Goal: Task Accomplishment & Management: Use online tool/utility

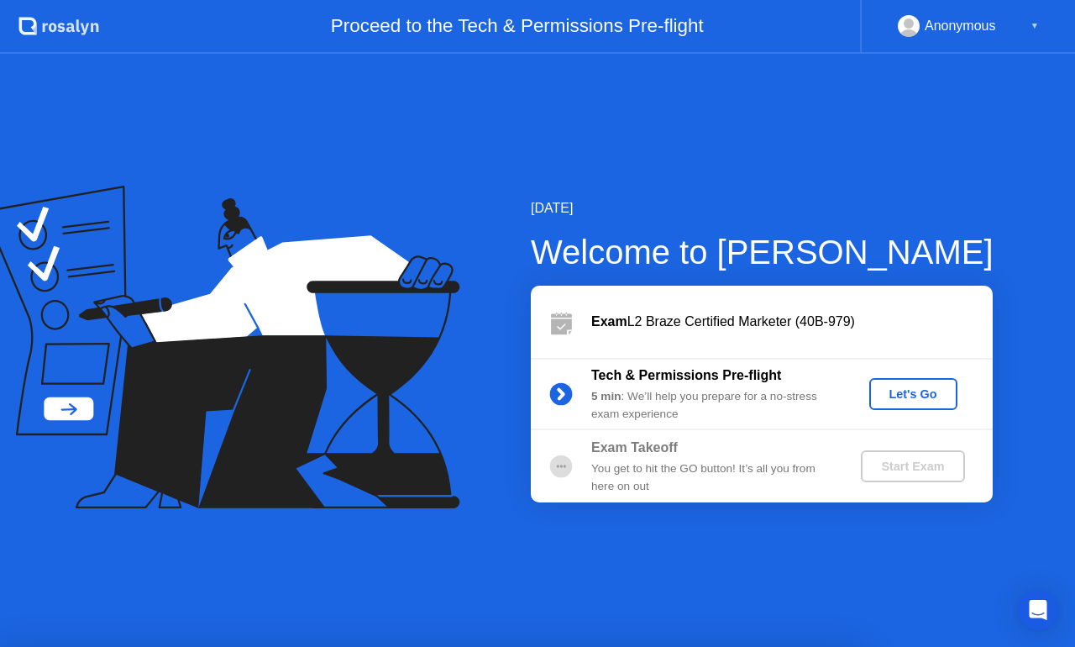
click at [906, 391] on div "Let's Go" at bounding box center [913, 393] width 75 height 13
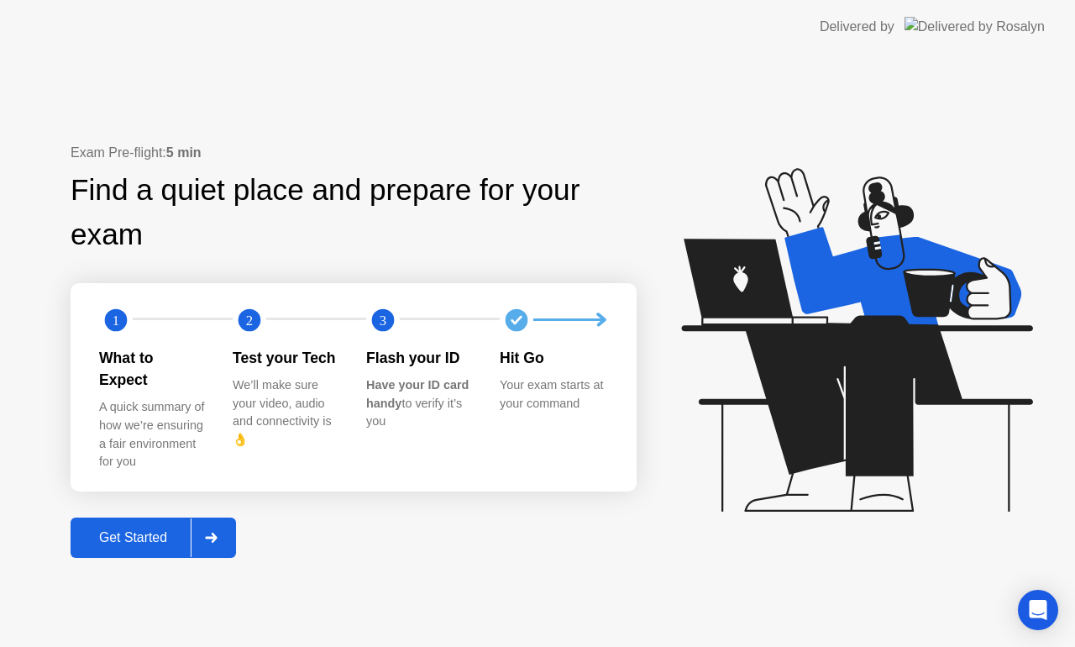
click at [171, 531] on div "Get Started" at bounding box center [133, 537] width 115 height 15
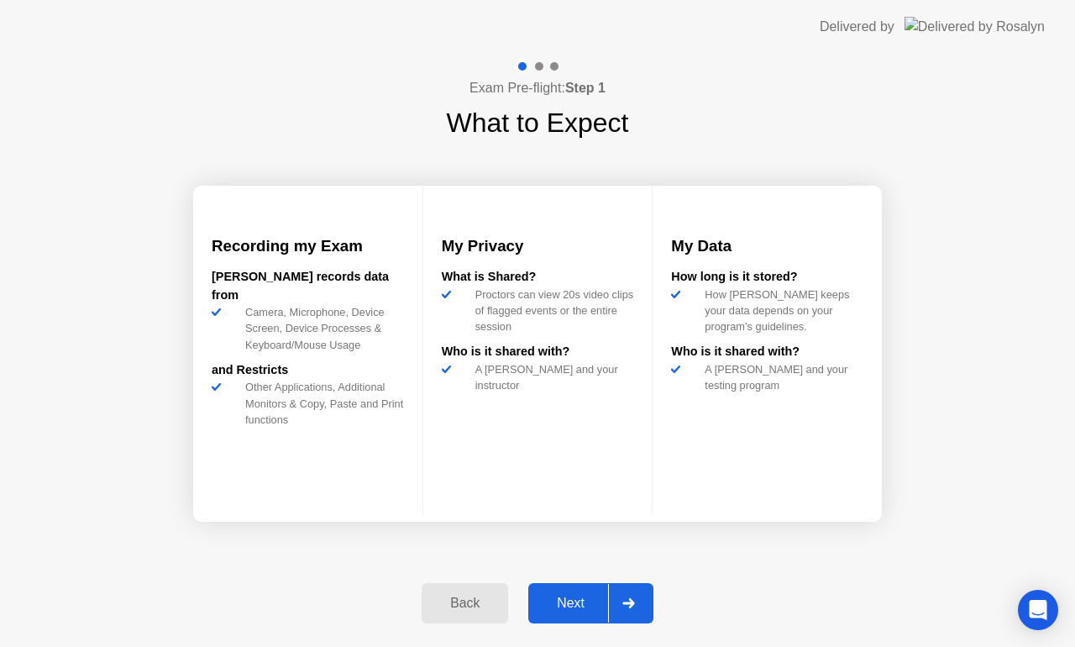
click at [590, 613] on button "Next" at bounding box center [590, 603] width 125 height 40
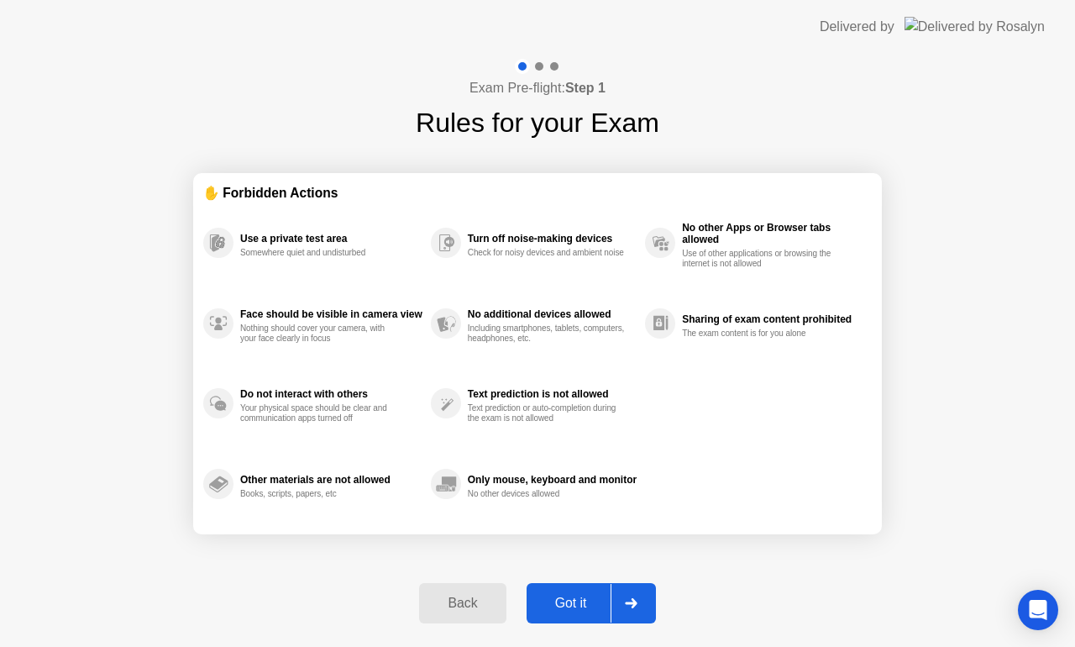
click at [582, 607] on div "Got it" at bounding box center [571, 603] width 79 height 15
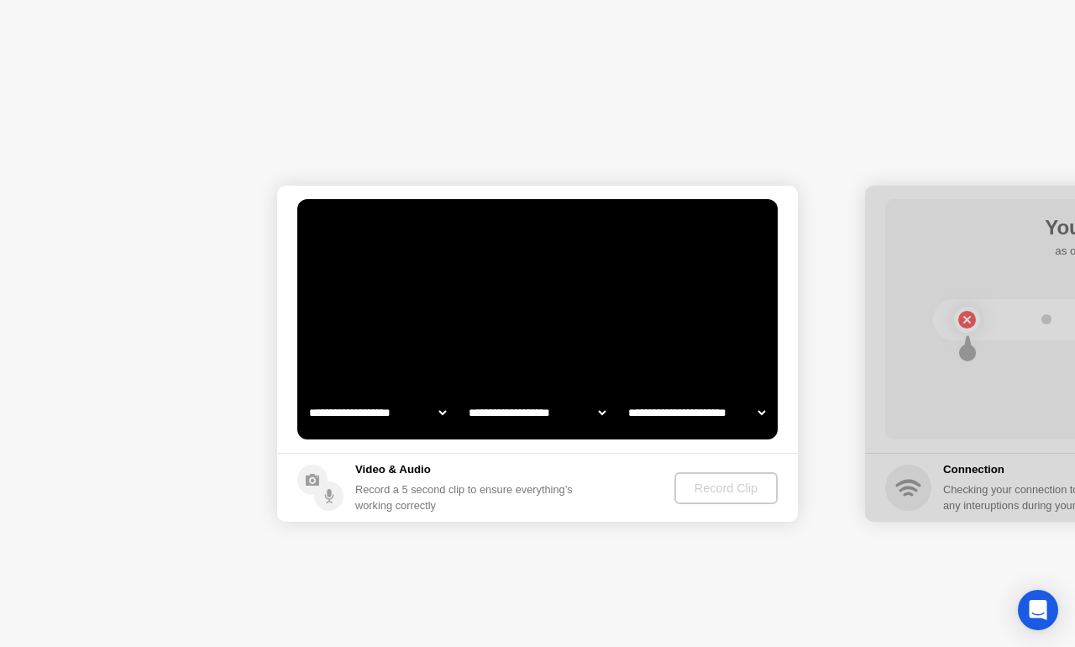
select select "**********"
select select "*******"
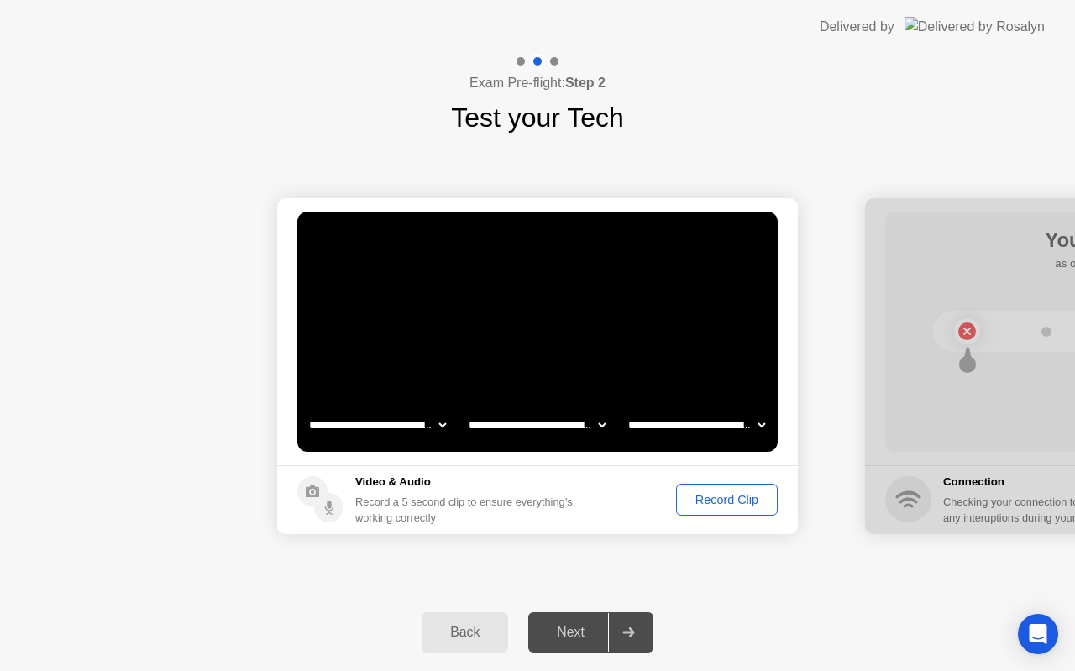
click at [705, 487] on button "Record Clip" at bounding box center [727, 500] width 102 height 32
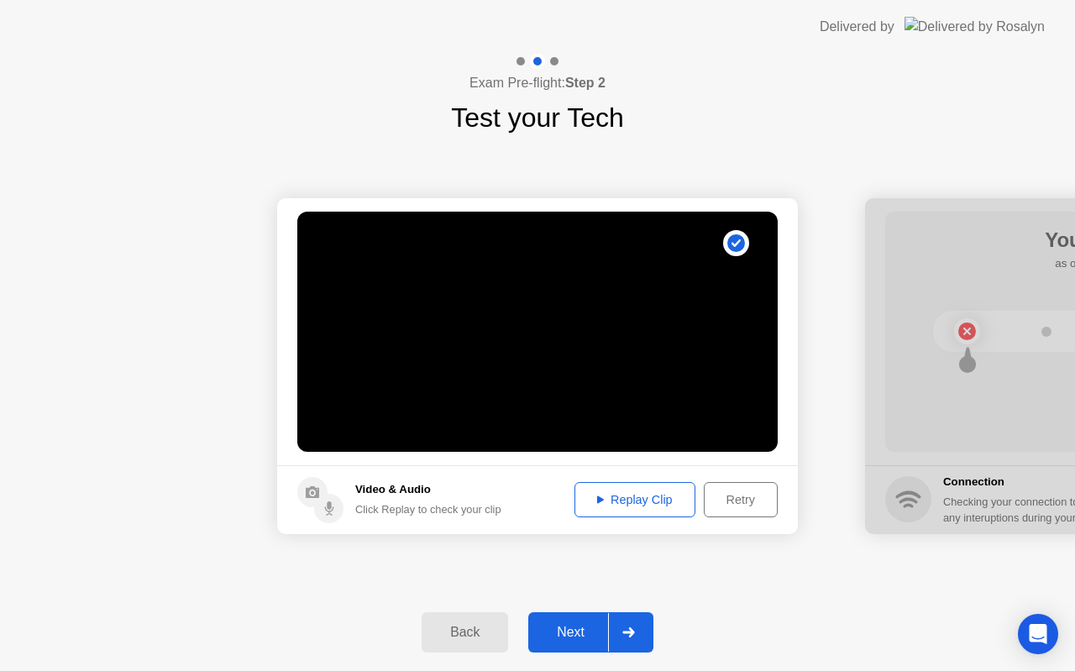
click at [565, 631] on div "Next" at bounding box center [570, 632] width 75 height 15
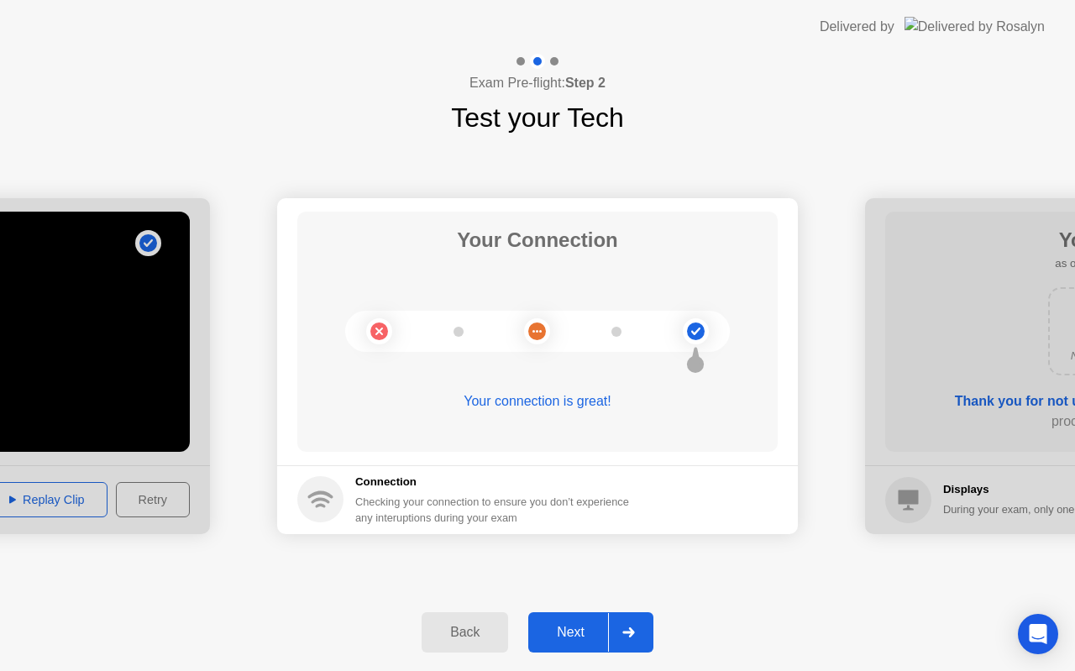
click at [590, 634] on div "Next" at bounding box center [570, 632] width 75 height 15
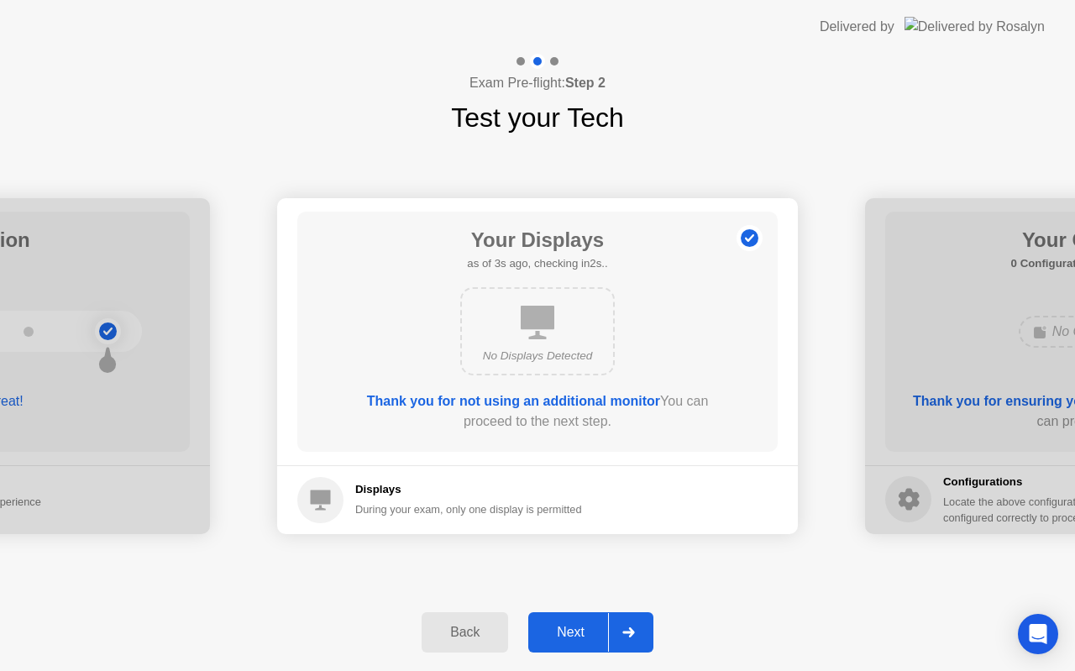
click at [564, 627] on div "Next" at bounding box center [570, 632] width 75 height 15
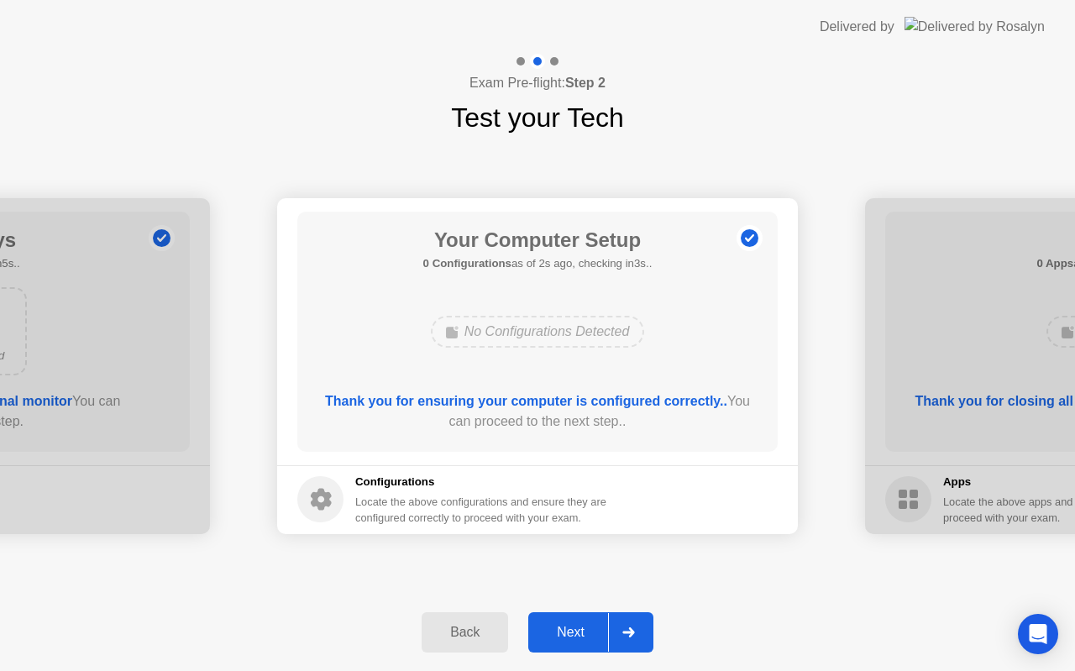
click at [571, 631] on div "Next" at bounding box center [570, 632] width 75 height 15
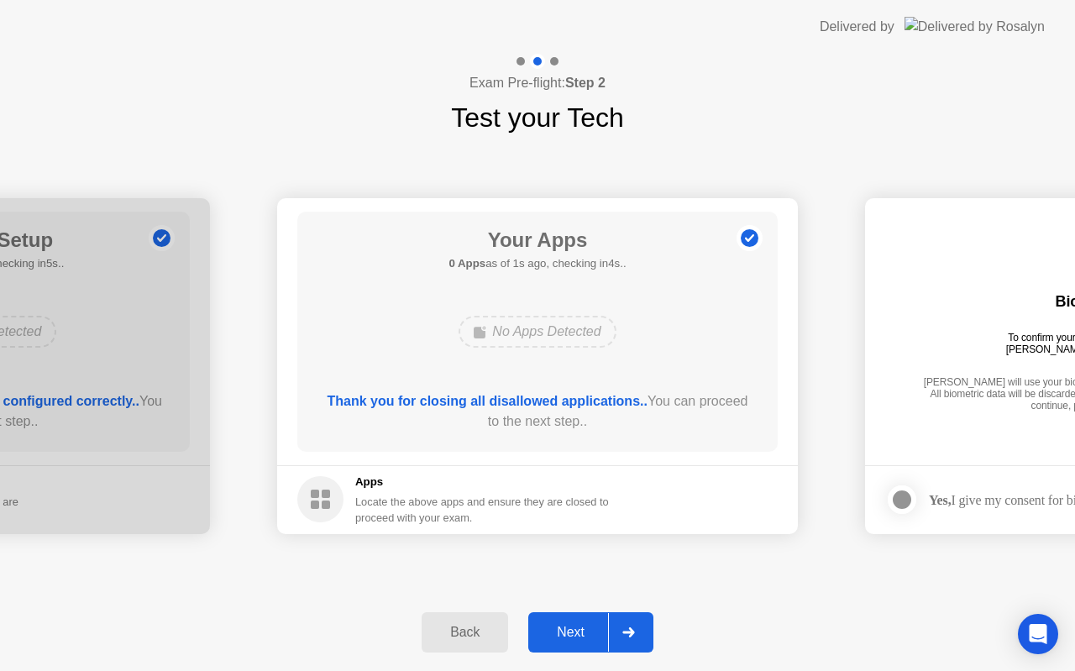
click at [571, 631] on div "Next" at bounding box center [570, 632] width 75 height 15
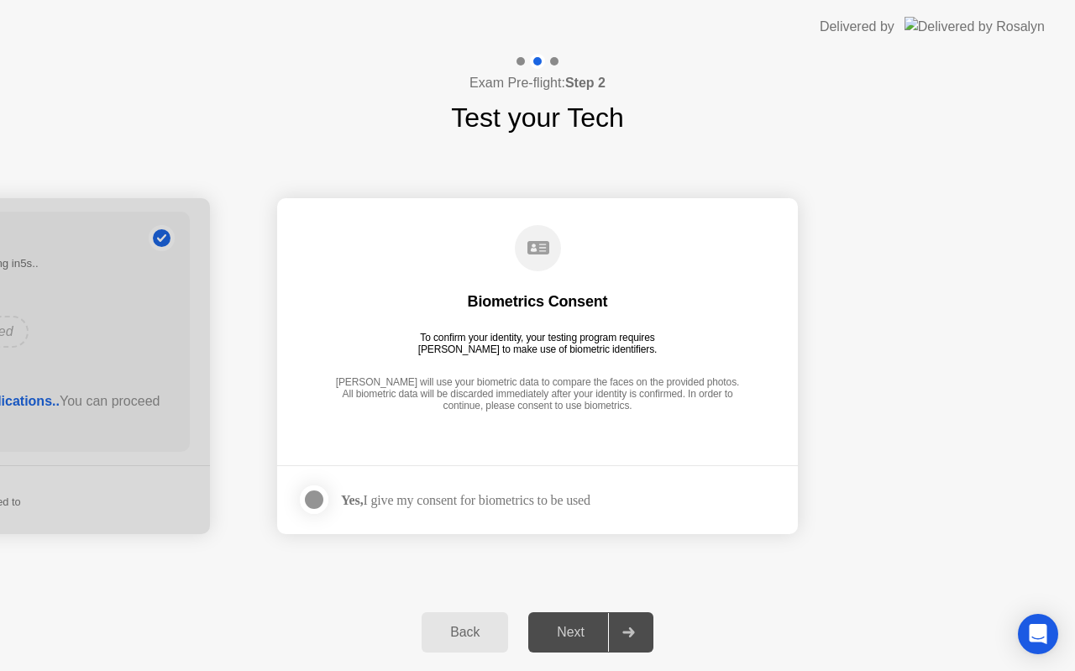
click at [493, 497] on div "Yes, I give my consent for biometrics to be used" at bounding box center [465, 500] width 249 height 16
click at [298, 502] on label at bounding box center [319, 500] width 44 height 34
click at [315, 501] on icon at bounding box center [314, 500] width 10 height 8
click at [304, 501] on div at bounding box center [314, 500] width 20 height 20
click at [565, 626] on div "Next" at bounding box center [570, 632] width 75 height 15
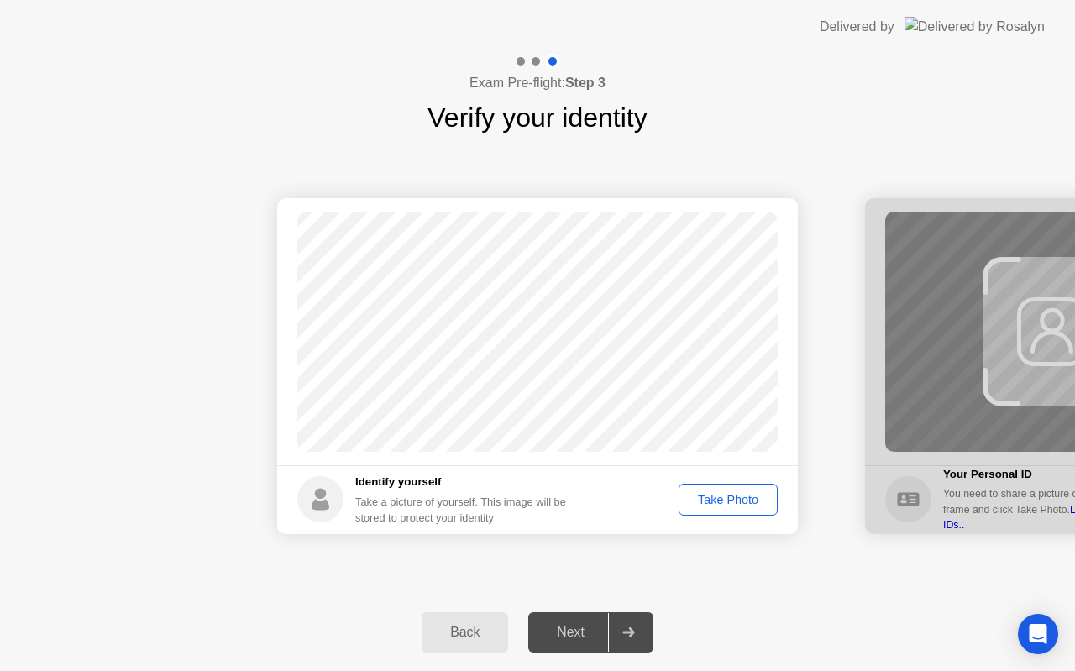
click at [704, 503] on div "Take Photo" at bounding box center [728, 499] width 87 height 13
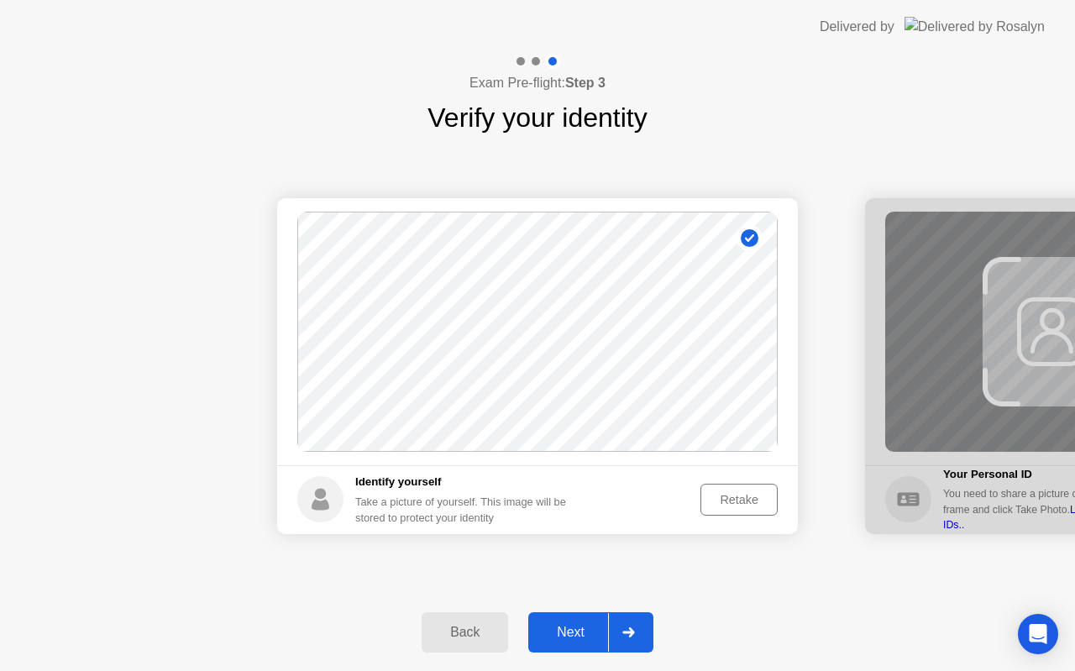
click at [581, 639] on div "Next" at bounding box center [570, 632] width 75 height 15
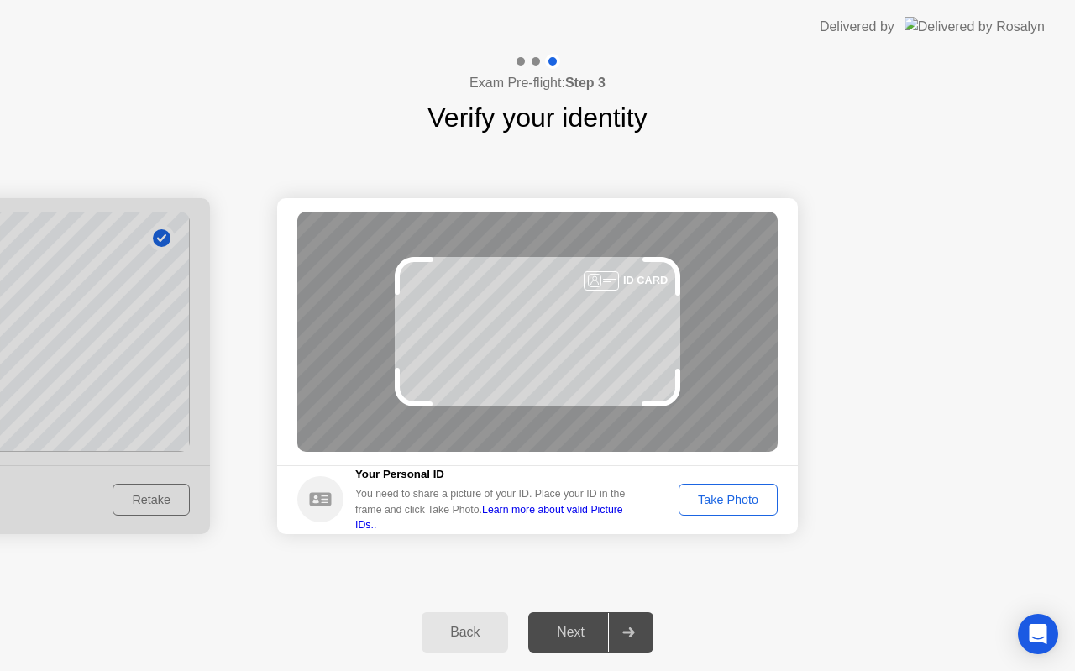
click at [692, 489] on button "Take Photo" at bounding box center [728, 500] width 99 height 32
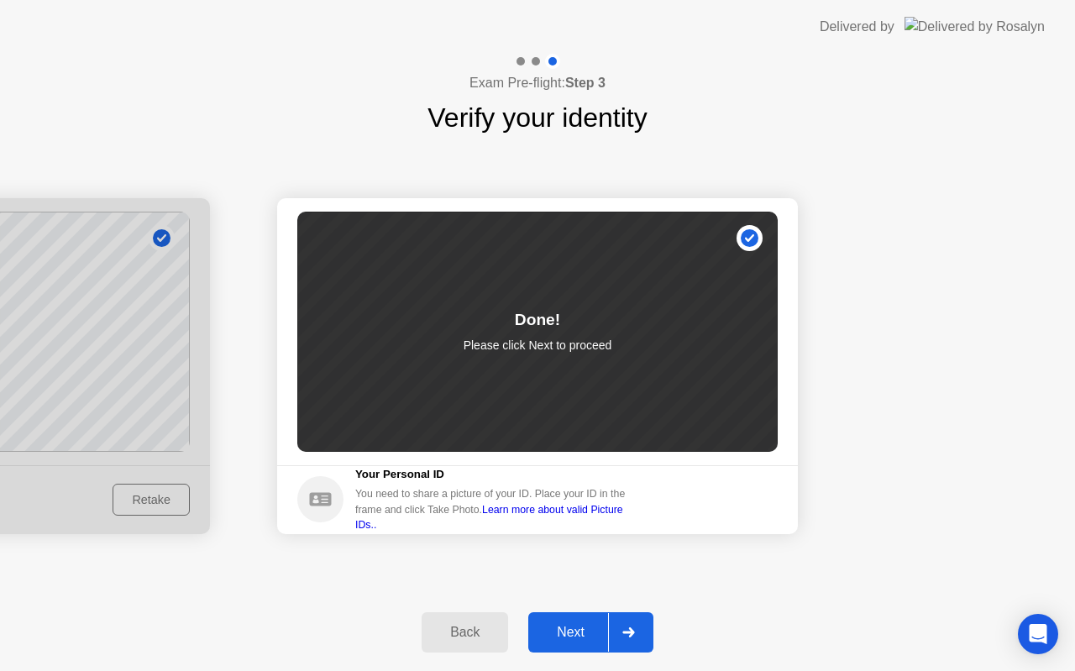
click at [575, 635] on div "Next" at bounding box center [570, 632] width 75 height 15
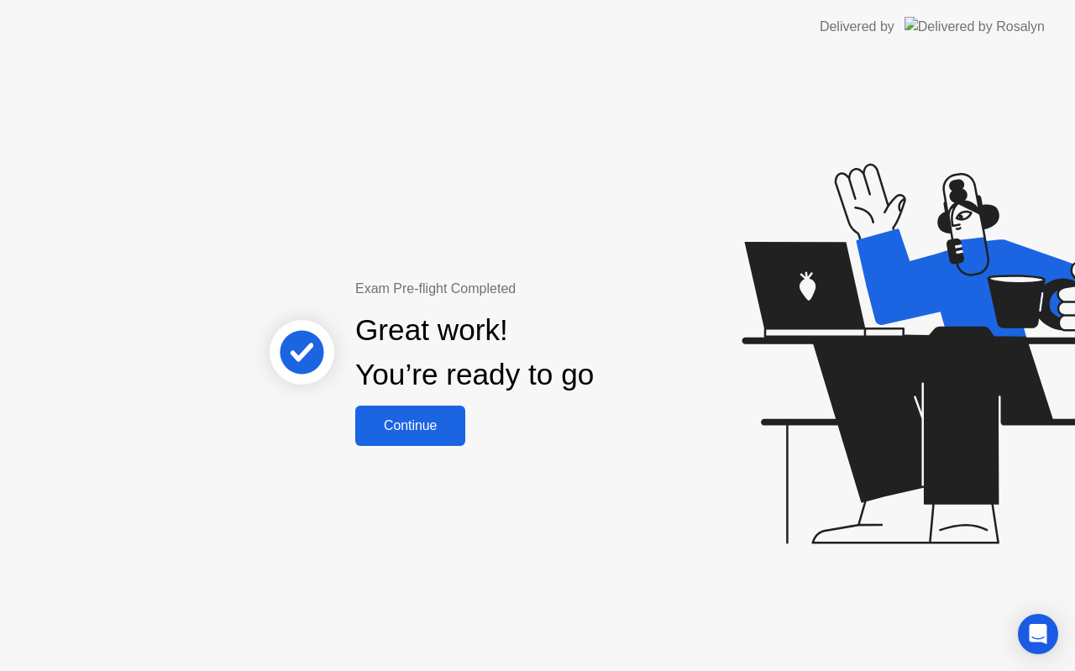
click at [418, 422] on div "Continue" at bounding box center [410, 425] width 100 height 15
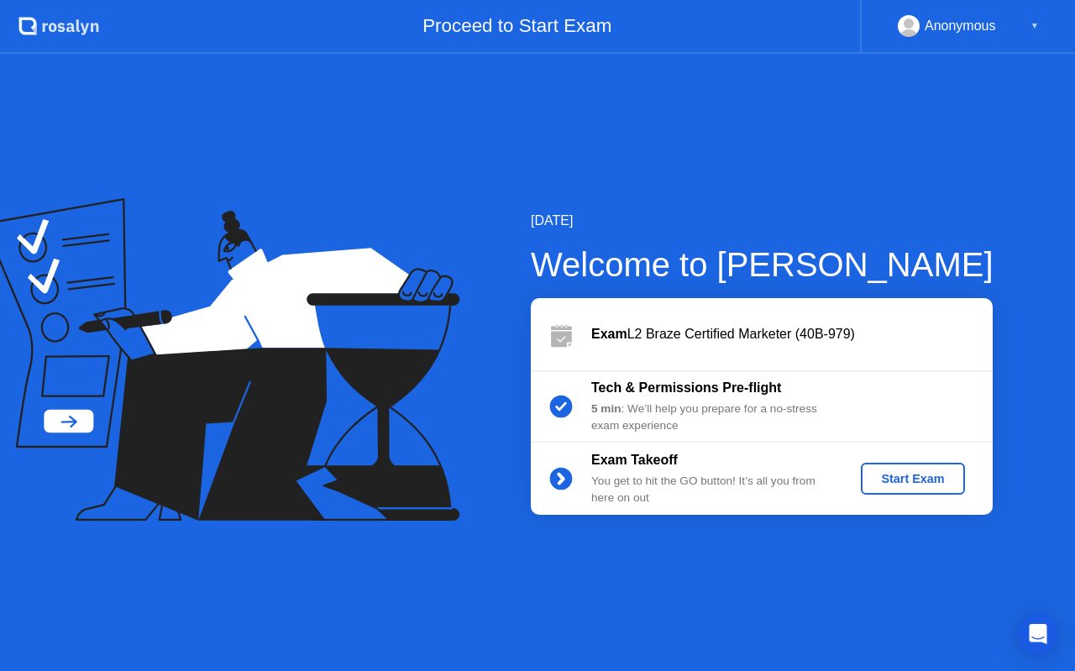
click at [885, 483] on div "Start Exam" at bounding box center [913, 478] width 90 height 13
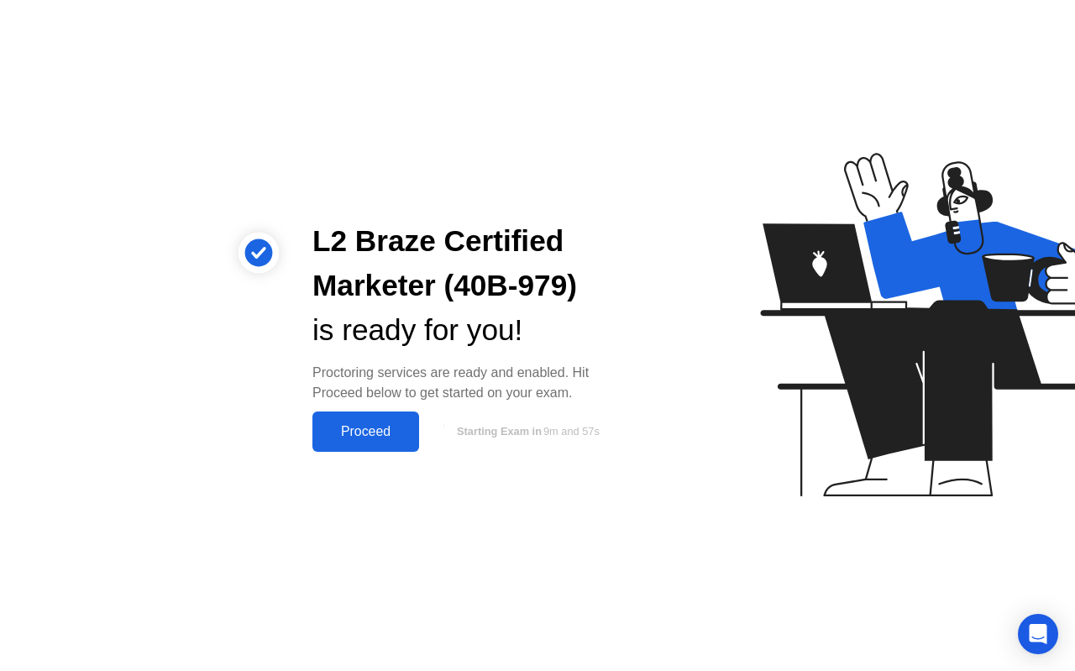
click at [349, 427] on div "Proceed" at bounding box center [365, 431] width 97 height 15
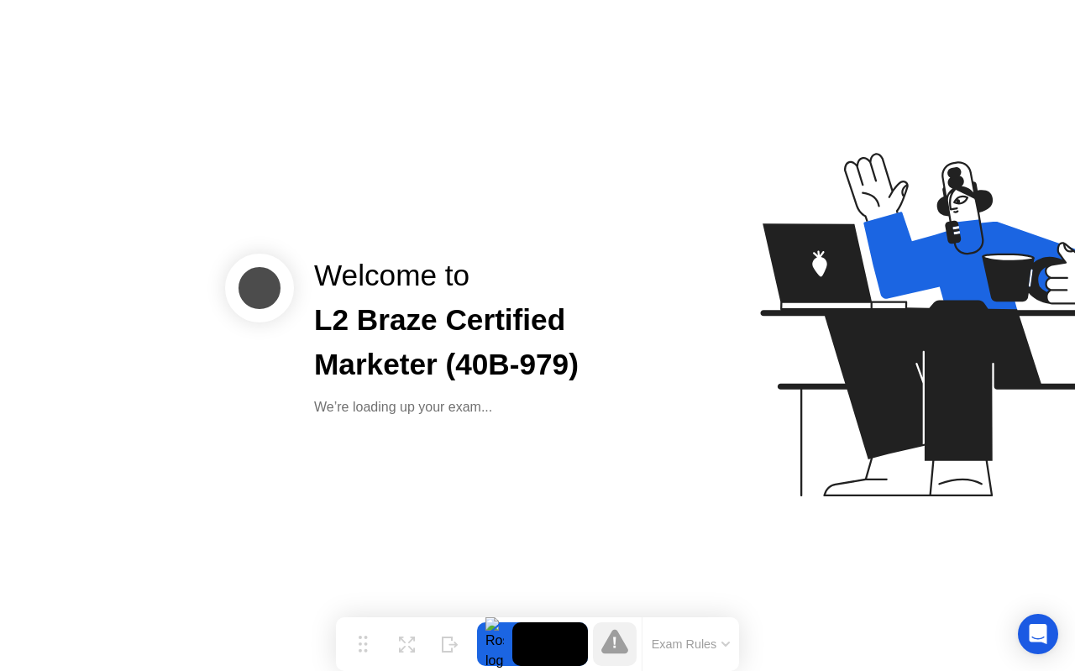
click at [701, 641] on button "Exam Rules" at bounding box center [691, 644] width 89 height 15
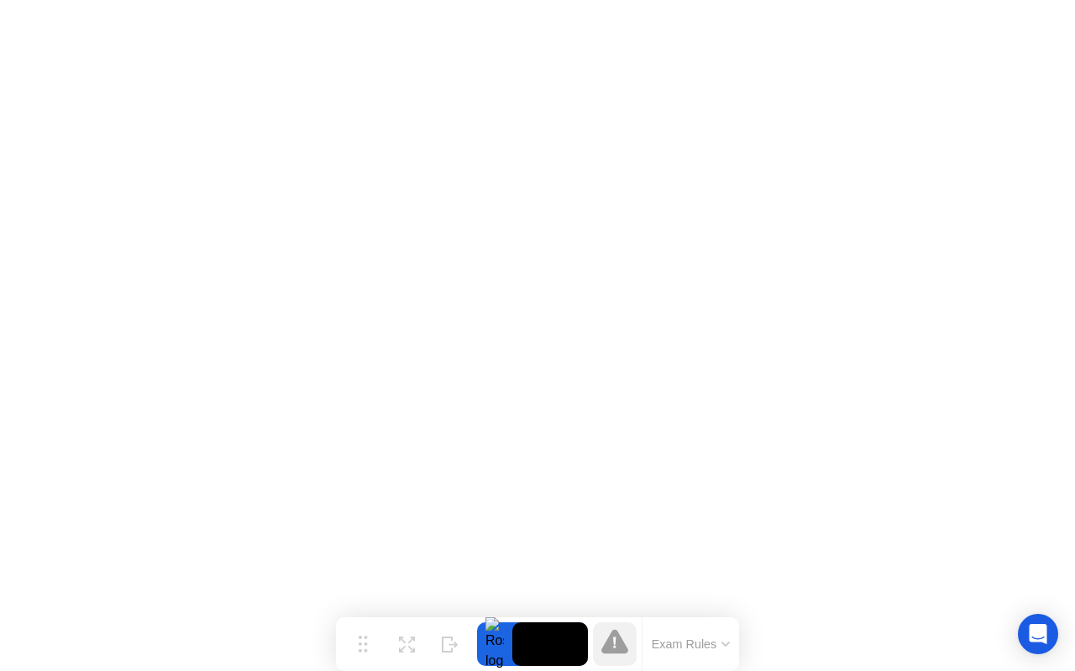
click button "Got it!"
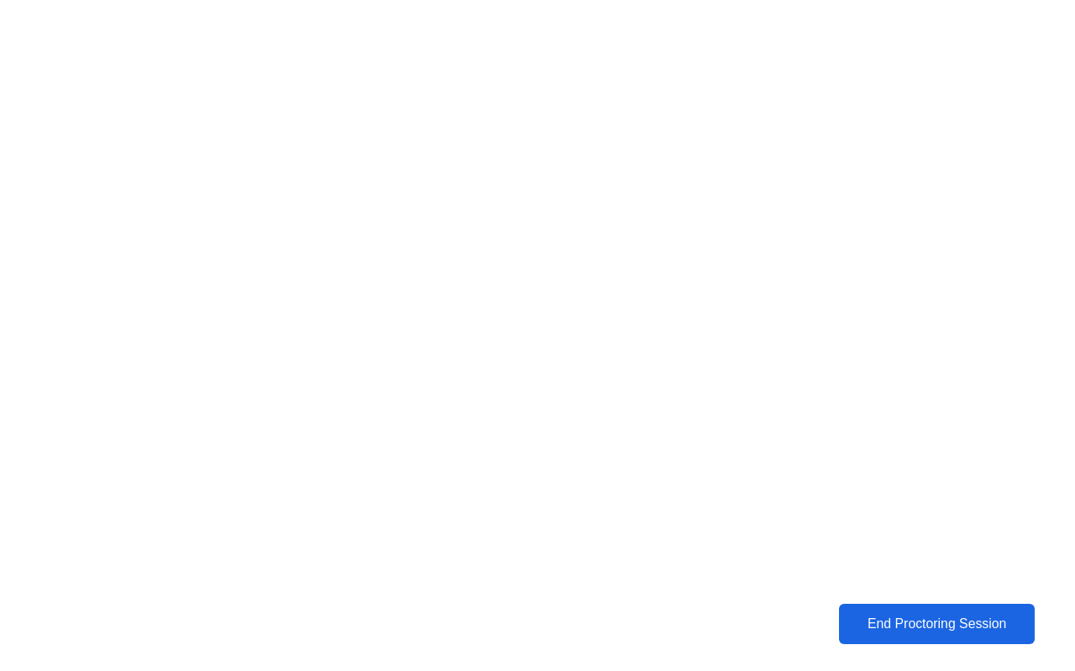
click at [909, 623] on div "End Proctoring Session" at bounding box center [937, 624] width 186 height 15
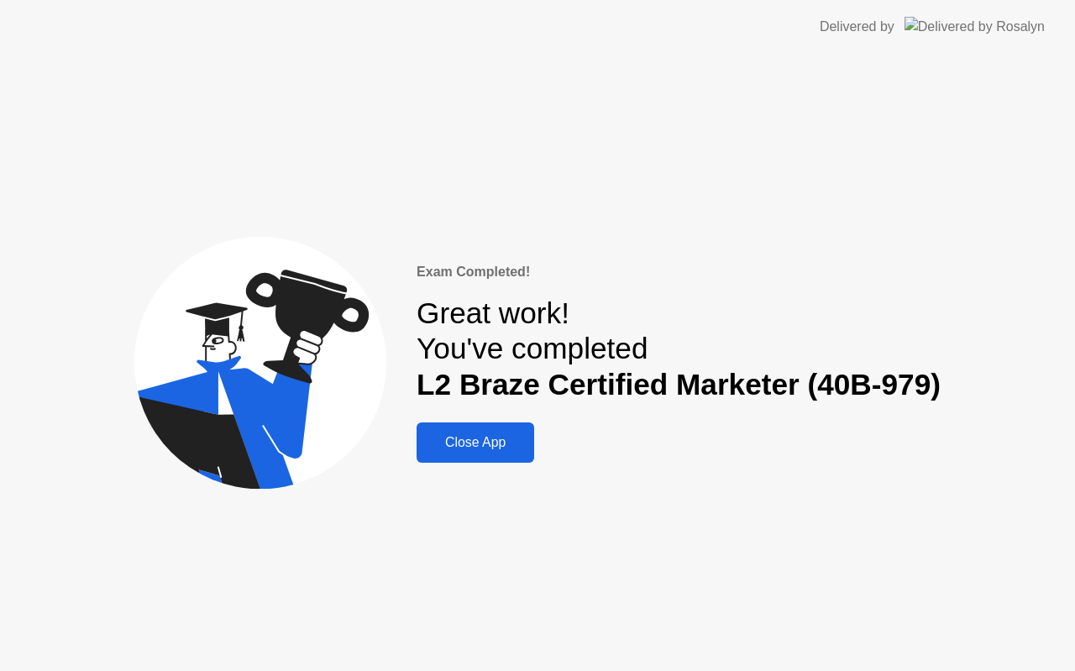
click at [485, 449] on div "Close App" at bounding box center [476, 442] width 108 height 15
